Goal: Check status: Check status

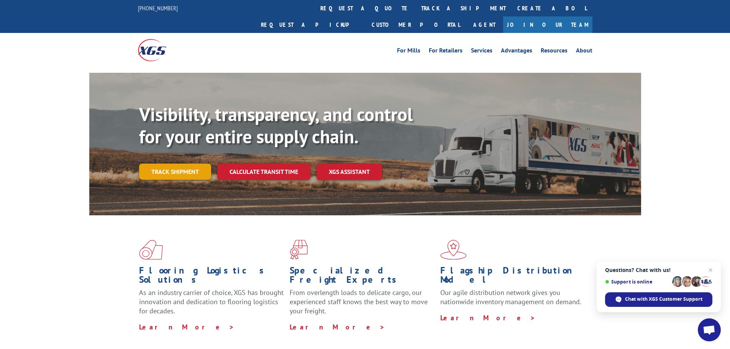
scroll to position [38, 0]
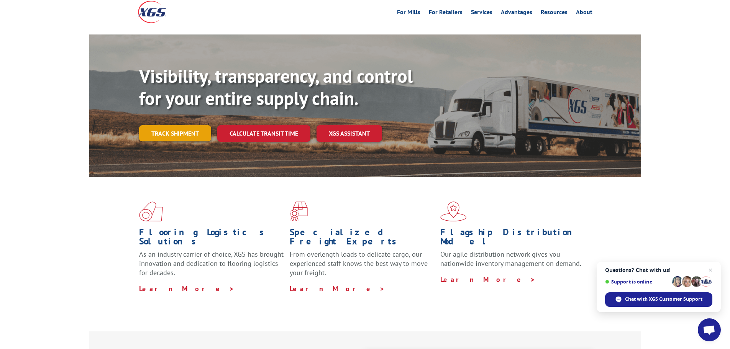
click at [169, 125] on link "Track shipment" at bounding box center [175, 133] width 72 height 16
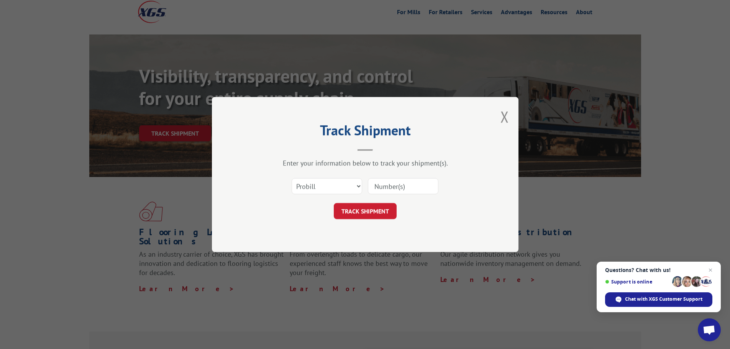
click at [400, 190] on input at bounding box center [403, 186] width 71 height 16
type input "17672396"
click at [370, 212] on button "TRACK SHIPMENT" at bounding box center [365, 211] width 63 height 16
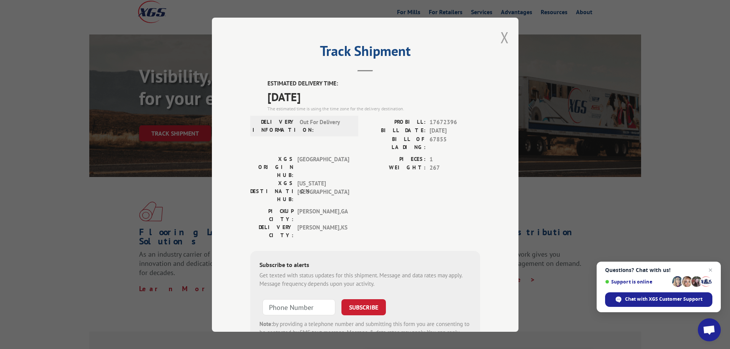
click at [501, 36] on button "Close modal" at bounding box center [505, 37] width 8 height 20
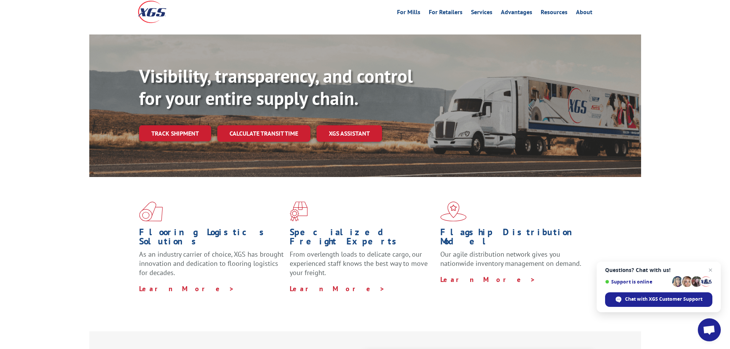
click at [173, 125] on link "Track shipment" at bounding box center [175, 133] width 72 height 16
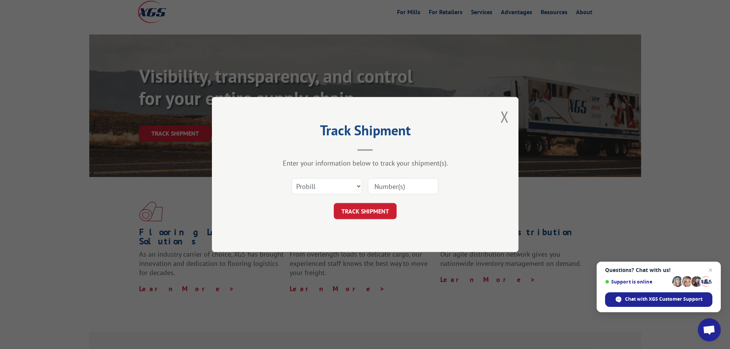
click at [393, 191] on input at bounding box center [403, 186] width 71 height 16
type input "17672396"
click at [377, 210] on button "TRACK SHIPMENT" at bounding box center [365, 211] width 63 height 16
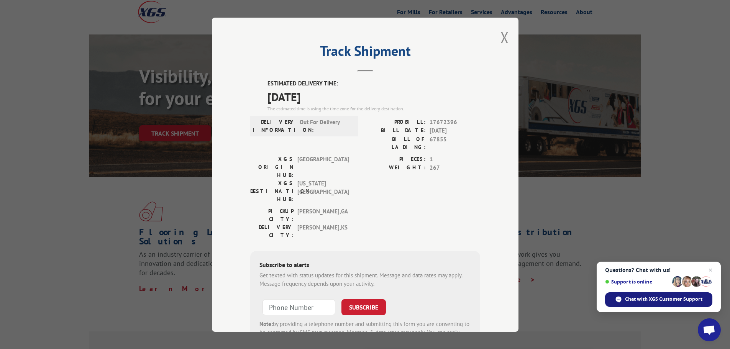
click at [654, 301] on span "Chat with XGS Customer Support" at bounding box center [663, 299] width 77 height 7
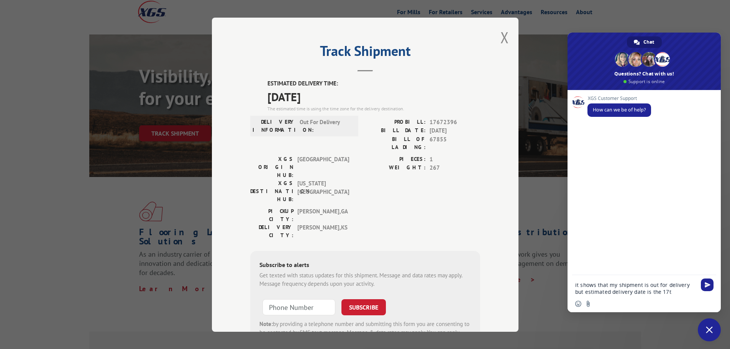
type textarea "it shows that my shipment is out for delivery but estimated delivery date is th…"
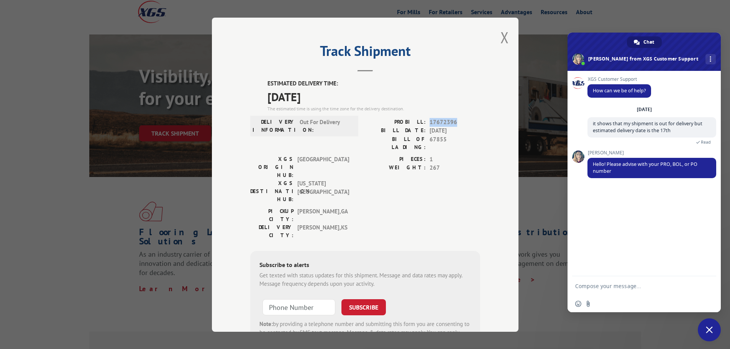
drag, startPoint x: 427, startPoint y: 121, endPoint x: 452, endPoint y: 119, distance: 25.0
click at [452, 119] on span "17672396" at bounding box center [455, 122] width 51 height 9
copy span "17672396"
paste textarea "17672396"
type textarea "17672396"
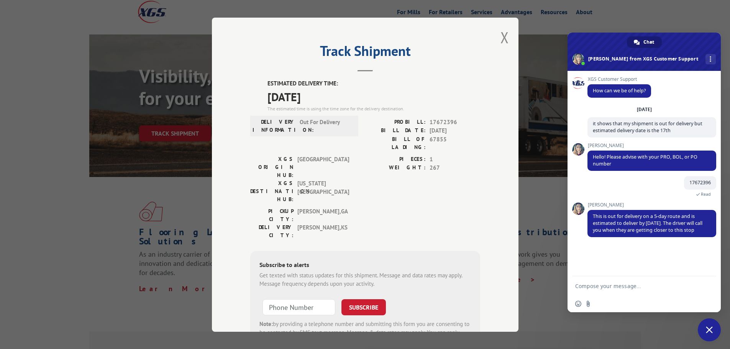
scroll to position [3, 0]
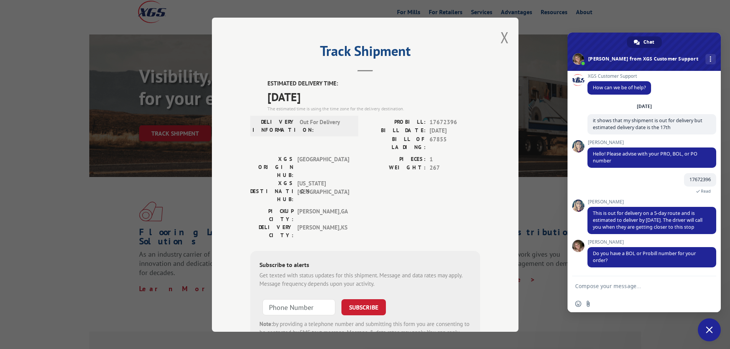
click at [631, 289] on textarea "Compose your message..." at bounding box center [635, 286] width 121 height 7
type textarea "that's all I have"
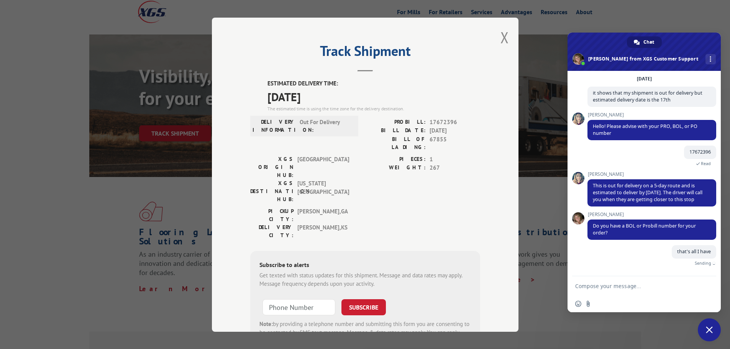
scroll to position [22, 0]
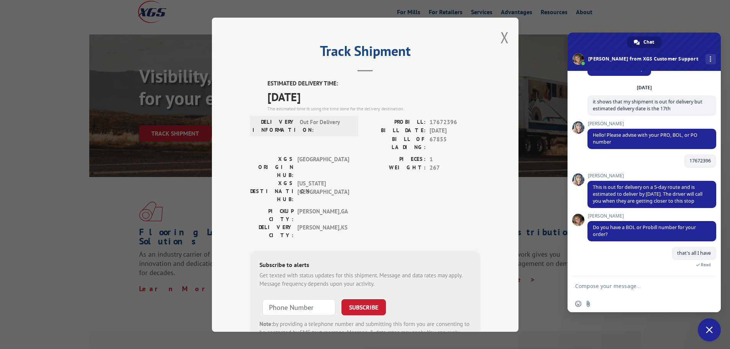
paste textarea "17672396"
type textarea "17672396"
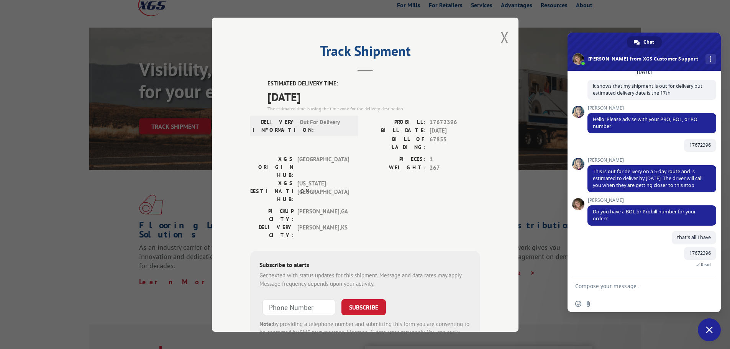
scroll to position [0, 0]
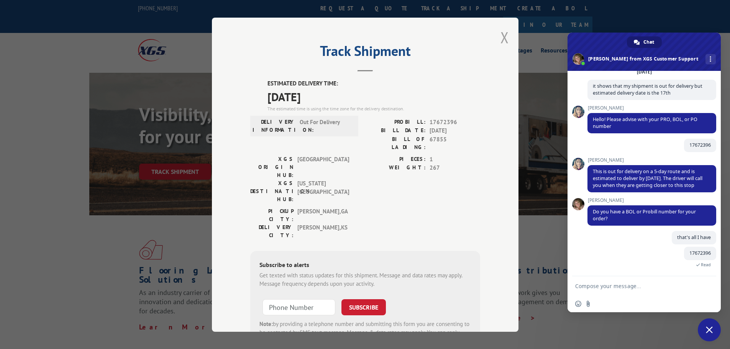
click at [504, 38] on button "Close modal" at bounding box center [505, 37] width 8 height 20
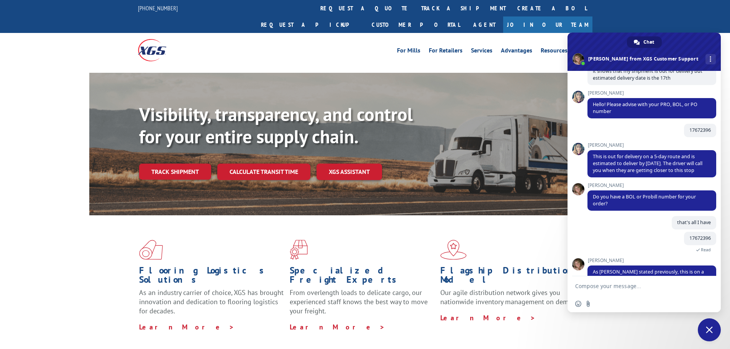
scroll to position [93, 0]
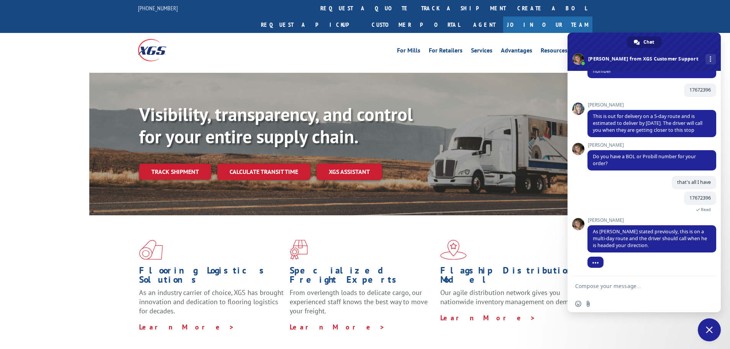
click at [625, 289] on textarea "Compose your message..." at bounding box center [635, 286] width 121 height 7
type textarea "thank you both for your help!"
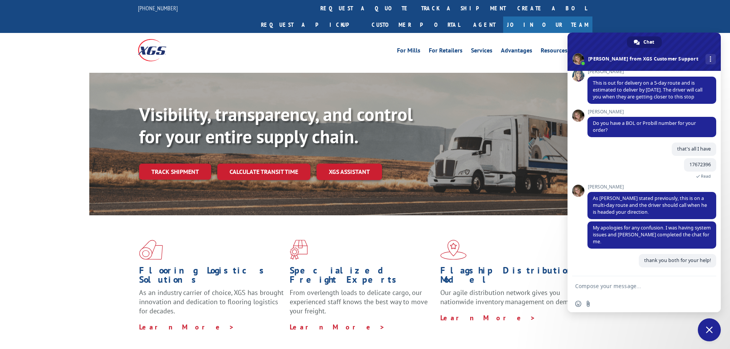
scroll to position [126, 0]
